Goal: Transaction & Acquisition: Purchase product/service

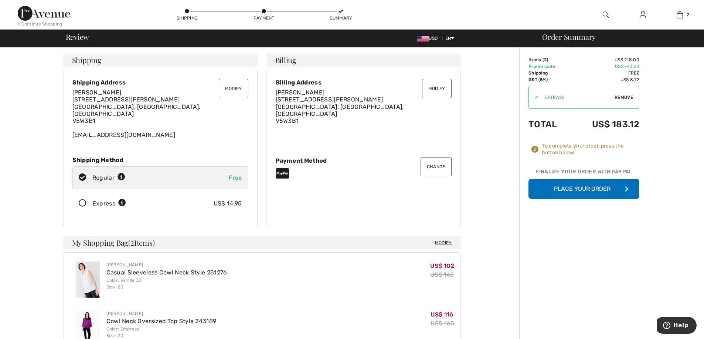
click at [585, 187] on button "Place Your Order" at bounding box center [583, 189] width 111 height 20
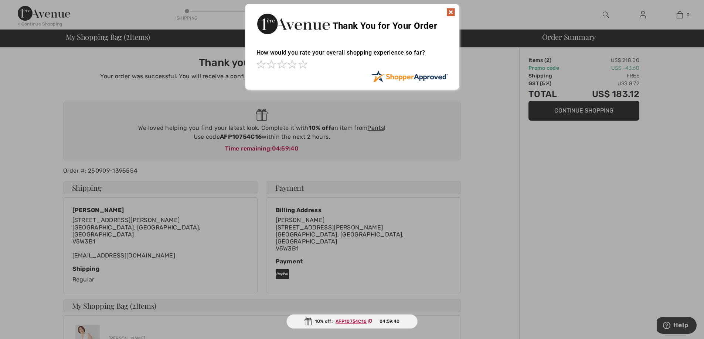
click at [451, 14] on img at bounding box center [450, 12] width 9 height 9
